Goal: Task Accomplishment & Management: Use online tool/utility

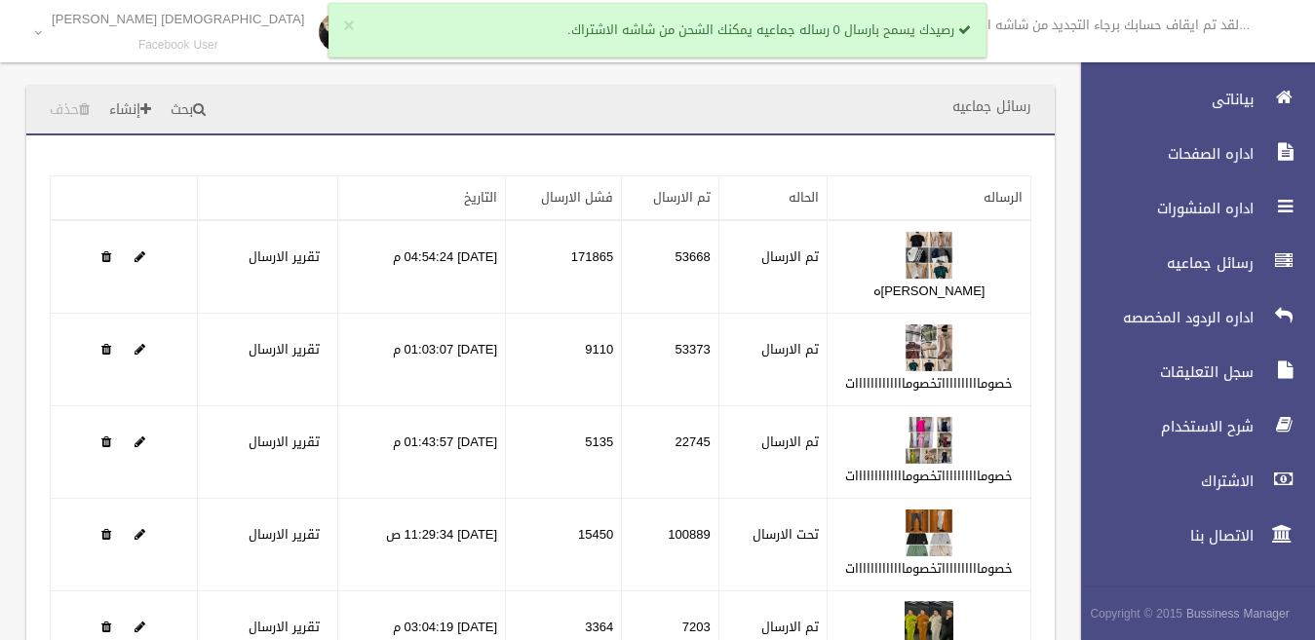
scroll to position [137, 0]
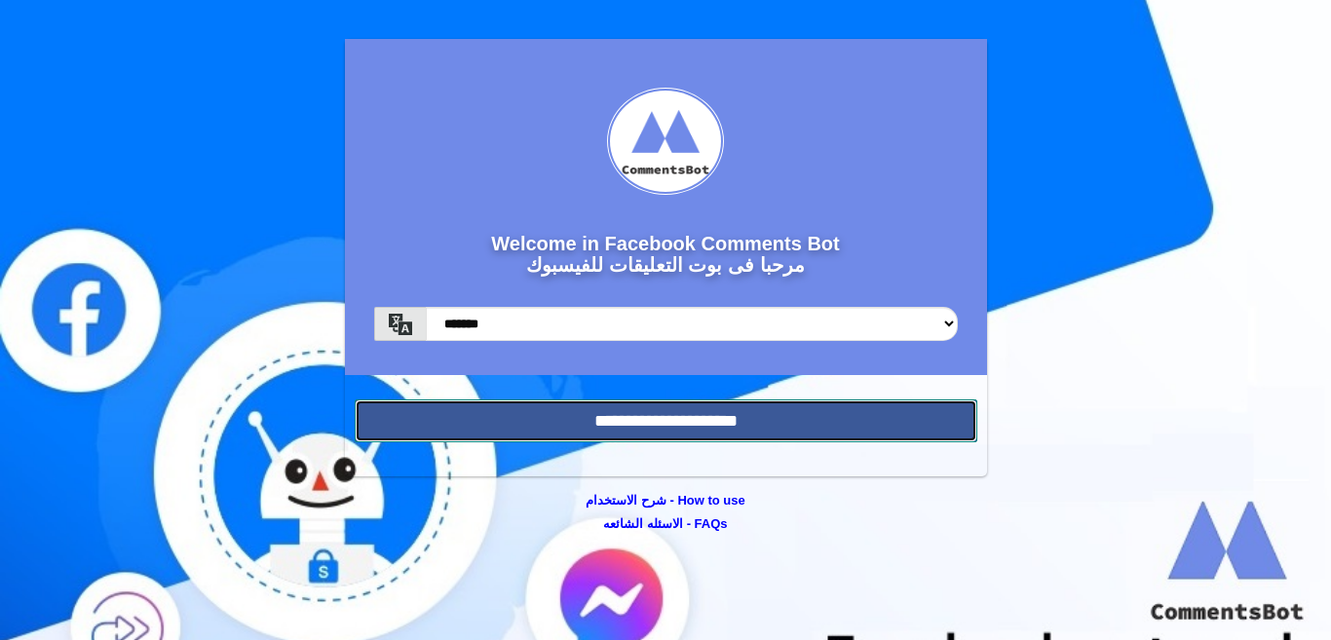
click at [578, 420] on input "**********" at bounding box center [666, 421] width 623 height 43
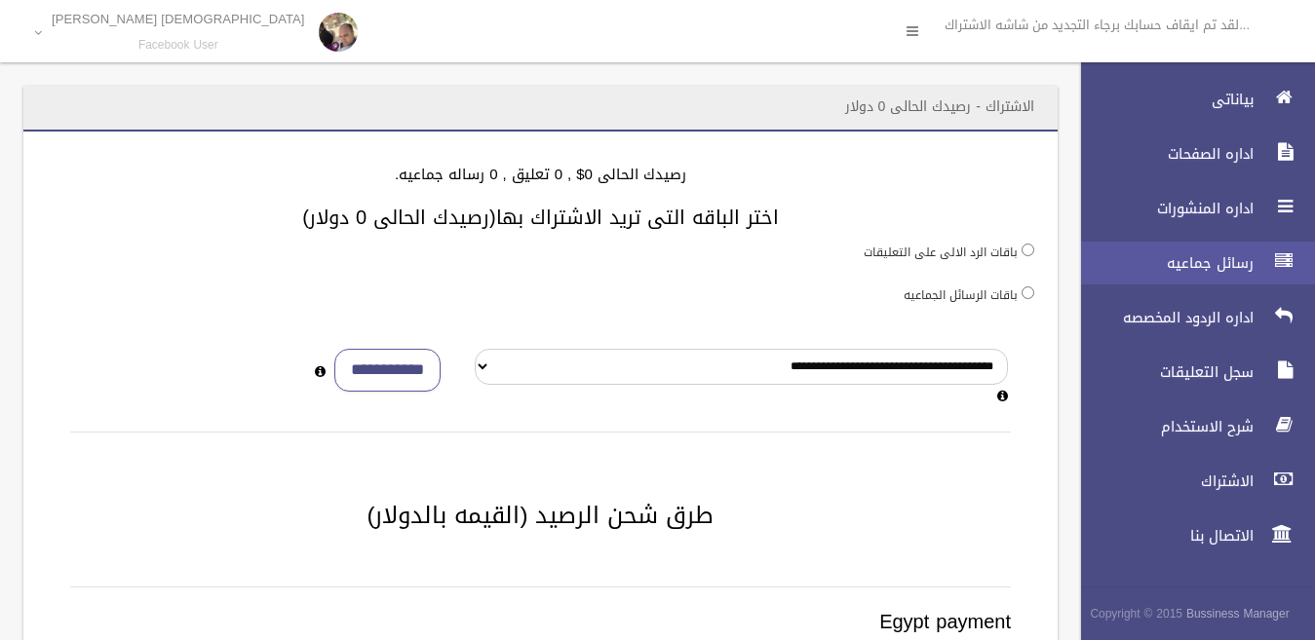
click at [1234, 271] on span "رسائل جماعيه" at bounding box center [1161, 262] width 195 height 19
